Goal: Information Seeking & Learning: Learn about a topic

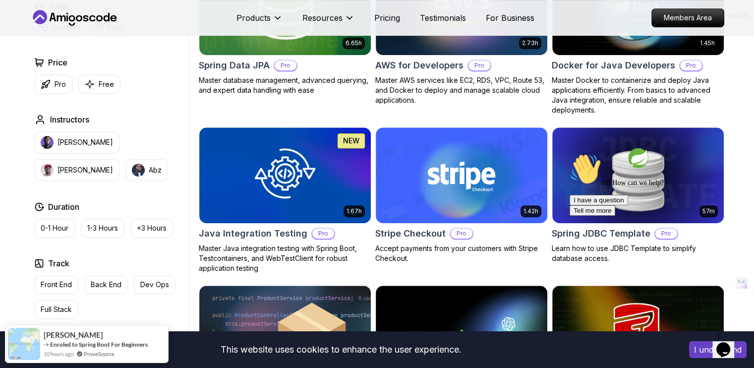
scroll to position [501, 0]
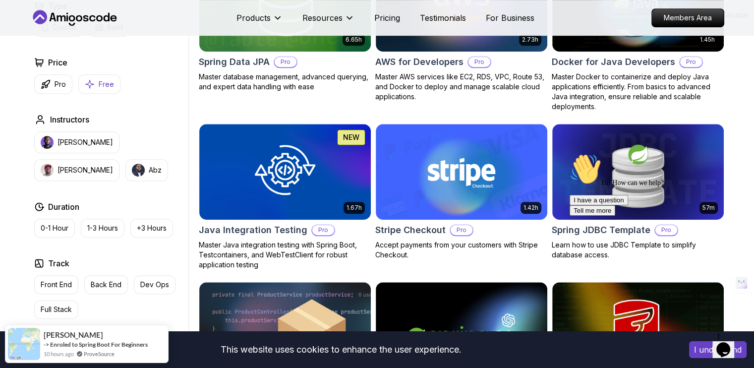
click at [91, 86] on icon "button" at bounding box center [90, 84] width 10 height 10
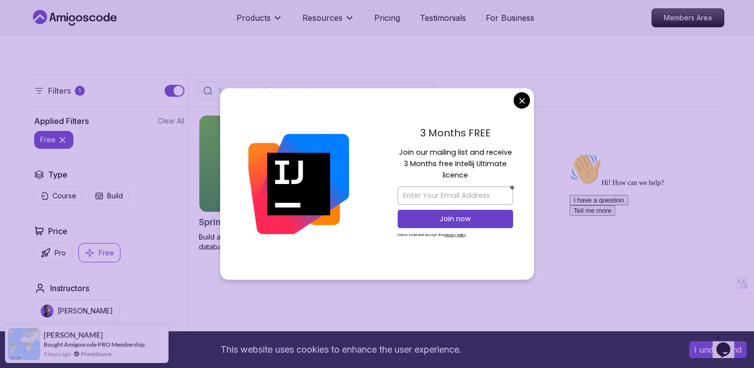
scroll to position [182, 0]
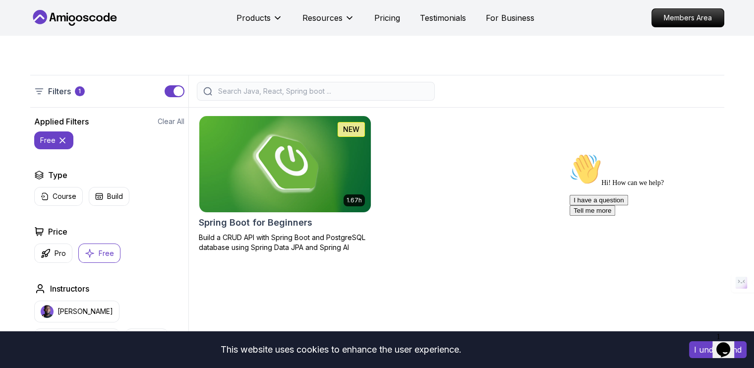
click at [315, 206] on img at bounding box center [285, 164] width 180 height 101
